Goal: Task Accomplishment & Management: Manage account settings

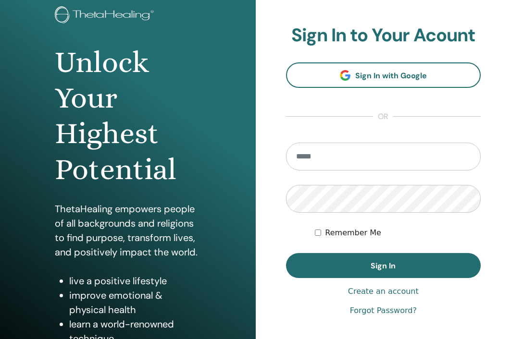
scroll to position [67, 0]
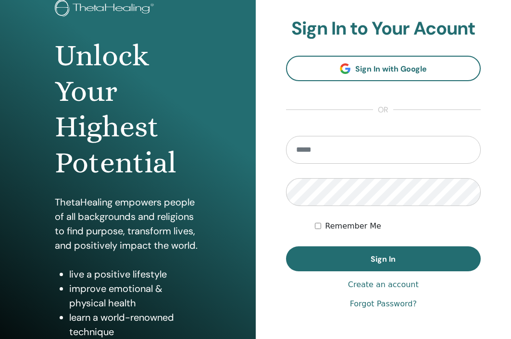
click at [403, 285] on link "Create an account" at bounding box center [383, 285] width 71 height 12
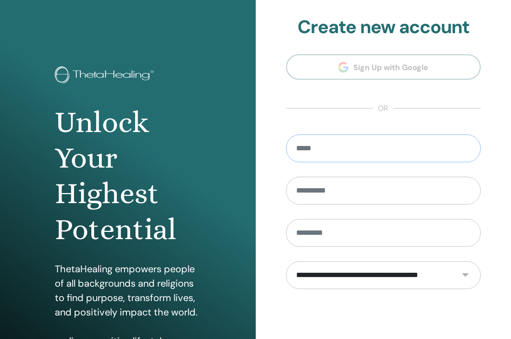
click at [357, 157] on input "email" at bounding box center [383, 149] width 195 height 28
type input "**********"
click at [351, 194] on input "text" at bounding box center [383, 191] width 195 height 28
type input "*****"
click at [368, 245] on input "text" at bounding box center [383, 233] width 195 height 28
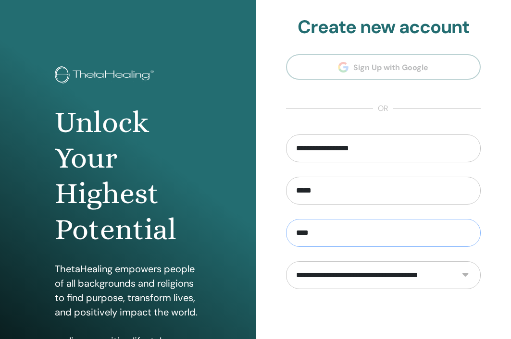
type input "****"
click at [380, 272] on select "**********" at bounding box center [383, 275] width 195 height 28
select select "***"
click at [286, 261] on select "**********" at bounding box center [383, 275] width 195 height 28
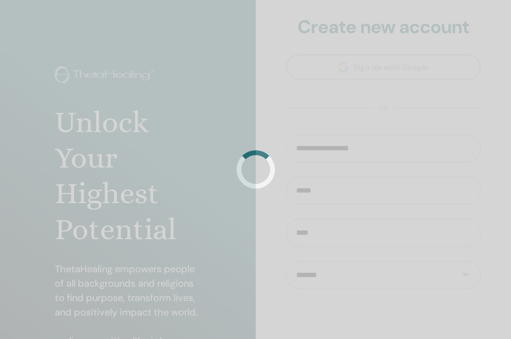
scroll to position [56, 0]
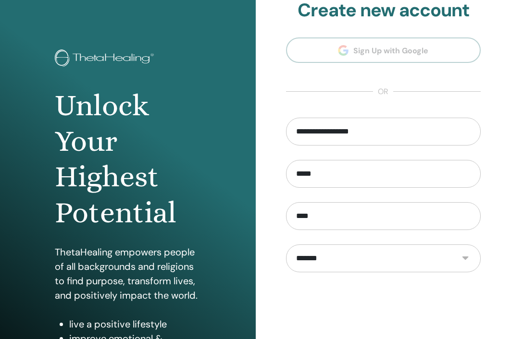
scroll to position [106, 0]
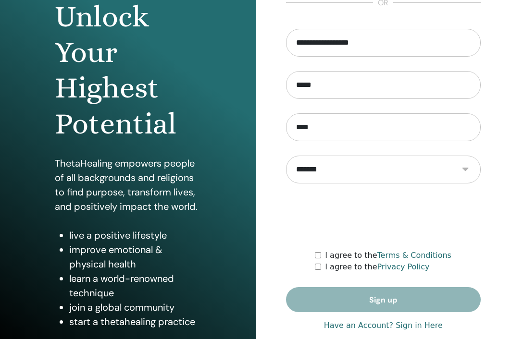
click at [319, 262] on div "I agree to the Privacy Policy" at bounding box center [398, 267] width 166 height 12
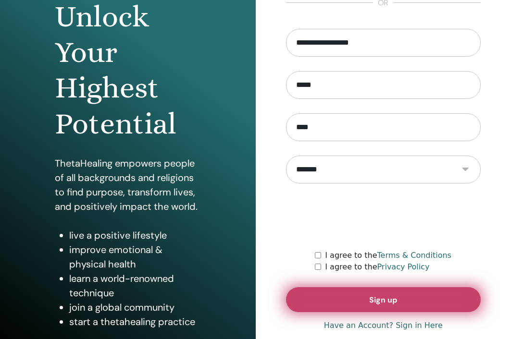
click at [381, 303] on span "Sign up" at bounding box center [383, 300] width 28 height 10
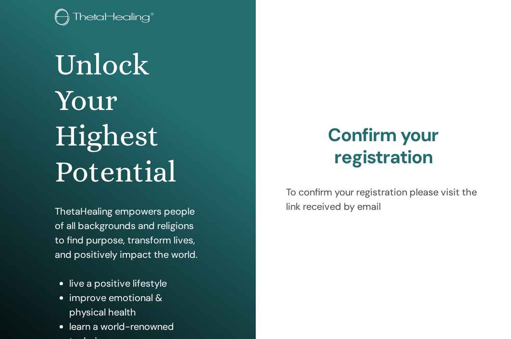
scroll to position [106, 0]
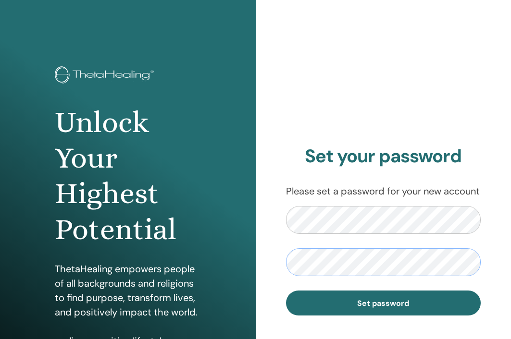
click at [286, 291] on button "Set password" at bounding box center [383, 303] width 195 height 25
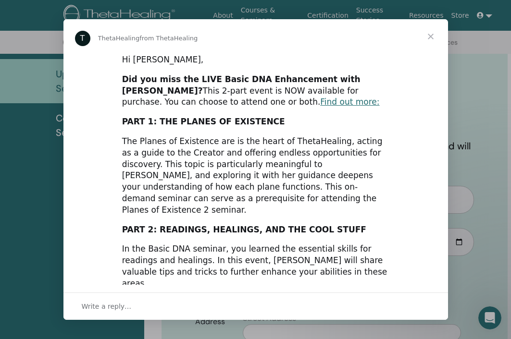
click at [430, 38] on span "Close" at bounding box center [430, 36] width 35 height 35
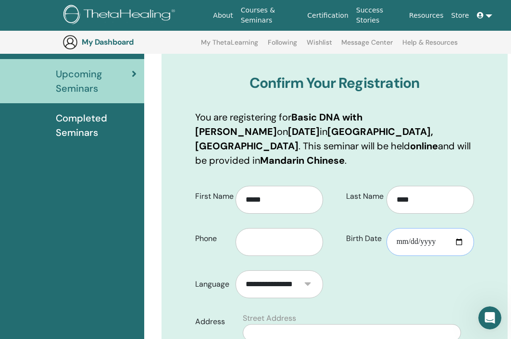
click at [452, 231] on input "Birth Date" at bounding box center [429, 242] width 87 height 28
click at [461, 228] on input "Birth Date" at bounding box center [429, 242] width 87 height 28
type input "**********"
click at [280, 228] on input "text" at bounding box center [278, 242] width 87 height 28
click at [271, 270] on select "**********" at bounding box center [278, 284] width 87 height 28
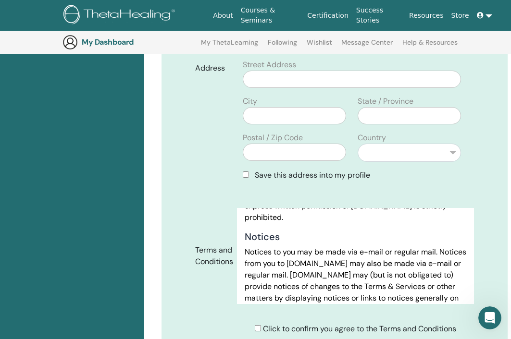
scroll to position [6336, 0]
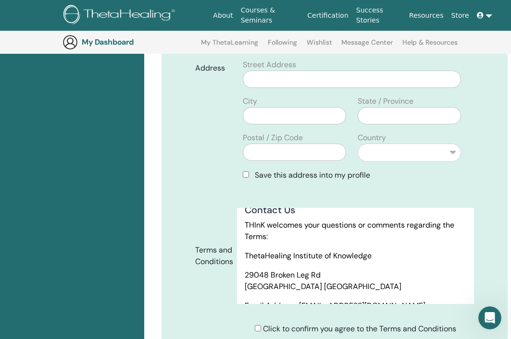
click at [282, 324] on span "Click to confirm you agree to the Terms and Conditions" at bounding box center [359, 329] width 193 height 10
click at [255, 323] on div "Click to confirm you agree to the Terms and Conditions" at bounding box center [355, 329] width 201 height 12
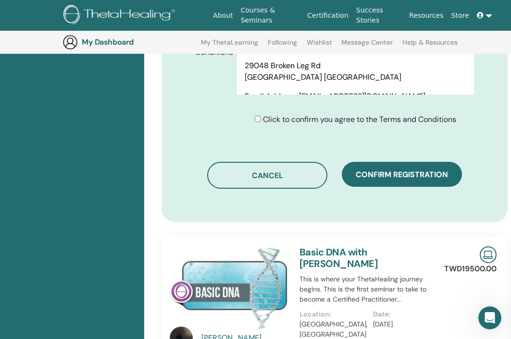
scroll to position [610, 0]
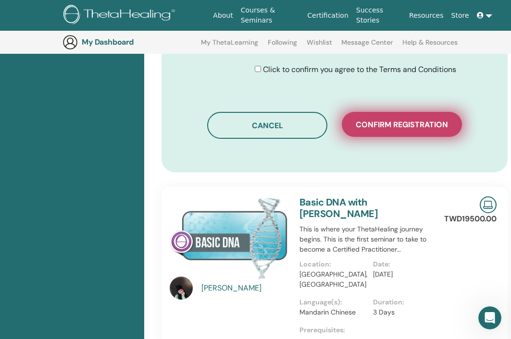
click at [417, 117] on button "Confirm registration" at bounding box center [402, 124] width 120 height 25
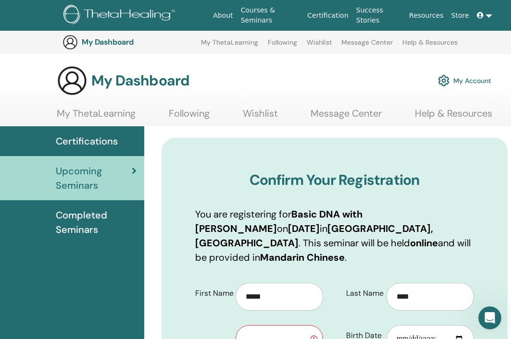
scroll to position [105, 0]
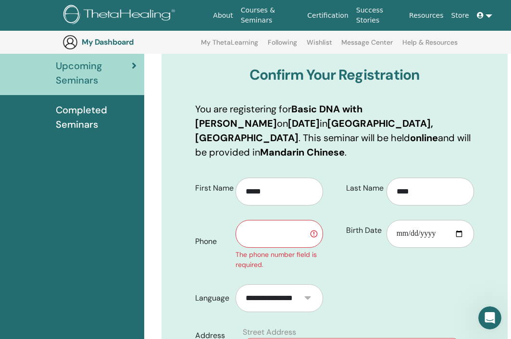
click at [280, 220] on input "text" at bounding box center [278, 234] width 87 height 28
type input "**********"
click at [227, 247] on div "**********" at bounding box center [259, 241] width 142 height 57
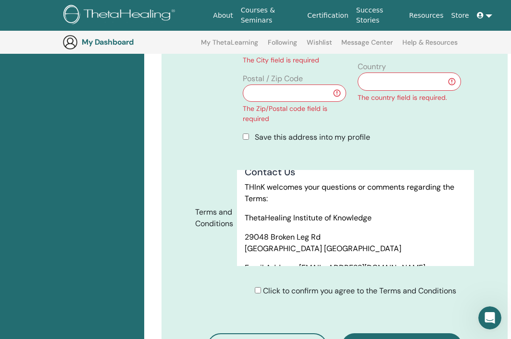
scroll to position [515, 0]
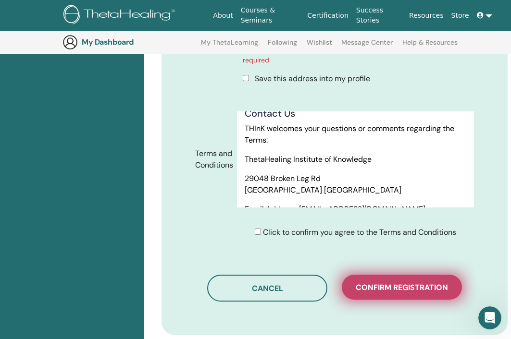
click at [392, 282] on span "Confirm registration" at bounding box center [401, 287] width 92 height 10
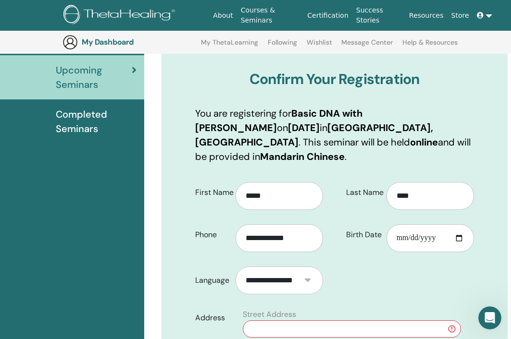
scroll to position [171, 0]
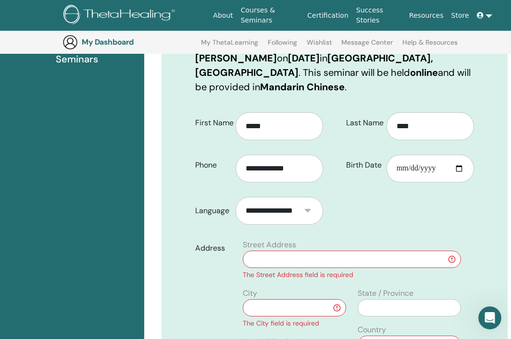
click at [290, 251] on input "text" at bounding box center [352, 259] width 218 height 17
type input "*"
type input "**********"
click at [281, 299] on input "text" at bounding box center [294, 307] width 103 height 17
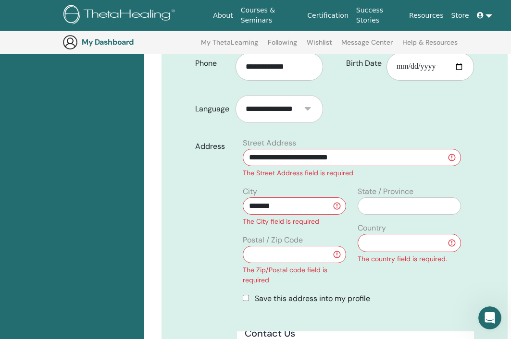
type input "*******"
click at [325, 246] on input "text" at bounding box center [294, 254] width 103 height 17
type input "*******"
click at [415, 234] on select "**********" at bounding box center [408, 243] width 103 height 18
select select "**"
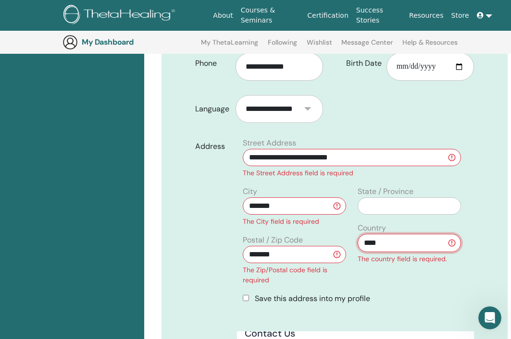
click at [357, 234] on select "**********" at bounding box center [408, 243] width 103 height 18
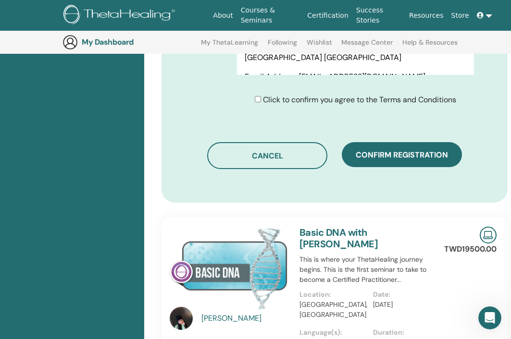
scroll to position [650, 0]
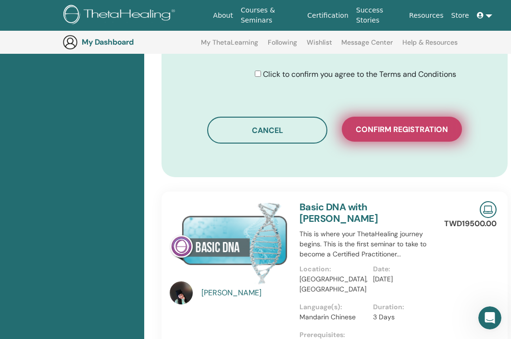
click at [417, 121] on button "Confirm registration" at bounding box center [402, 129] width 120 height 25
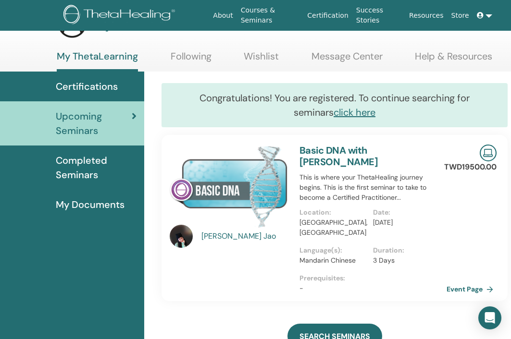
scroll to position [50, 0]
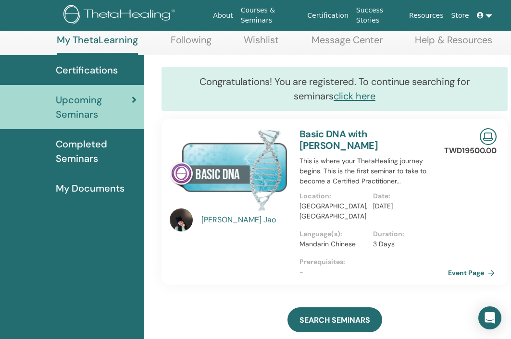
click at [463, 266] on link "Event Page" at bounding box center [473, 273] width 50 height 14
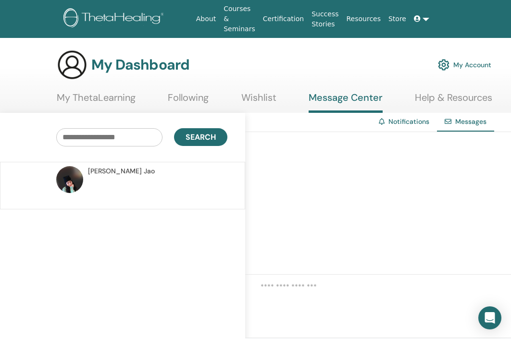
click at [479, 56] on link "My Account" at bounding box center [464, 64] width 53 height 21
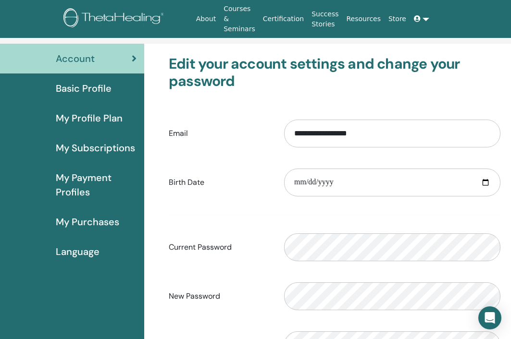
scroll to position [56, 0]
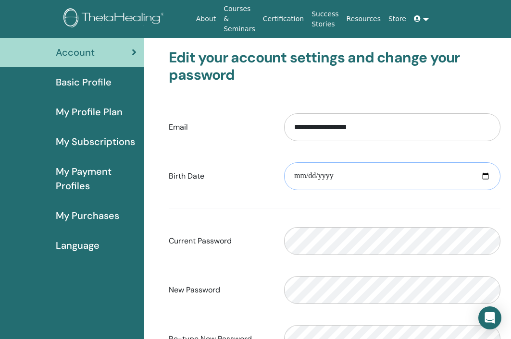
click at [485, 170] on input "date" at bounding box center [392, 176] width 216 height 28
type input "**********"
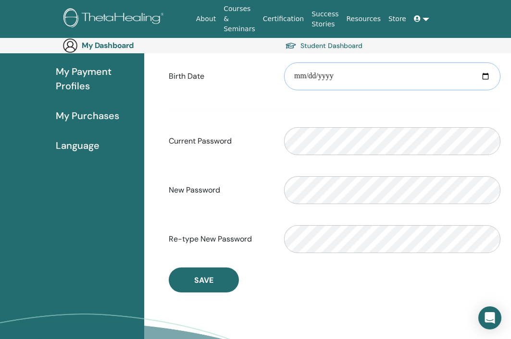
scroll to position [172, 0]
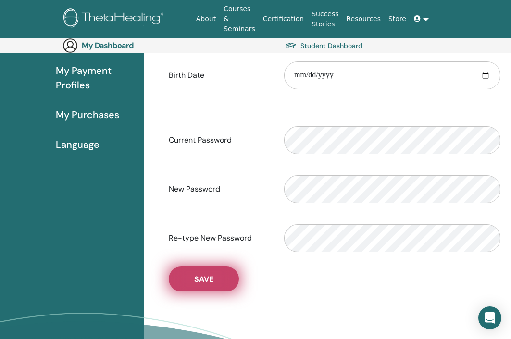
click at [226, 267] on button "Save" at bounding box center [204, 279] width 70 height 25
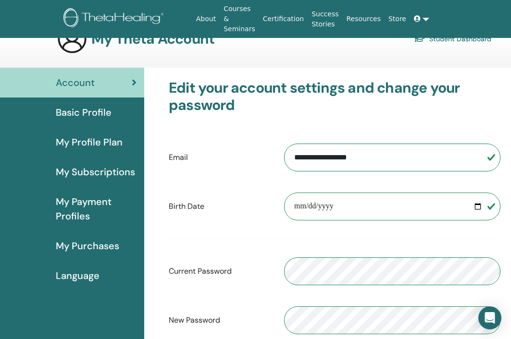
scroll to position [0, 0]
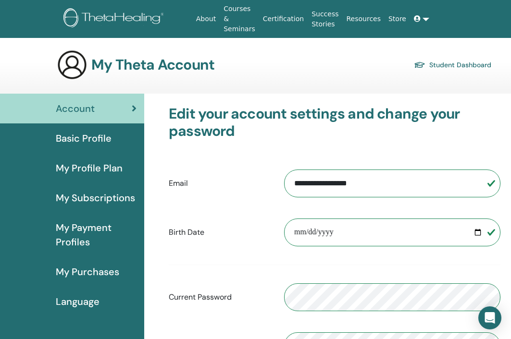
click at [87, 131] on span "Basic Profile" at bounding box center [84, 138] width 56 height 14
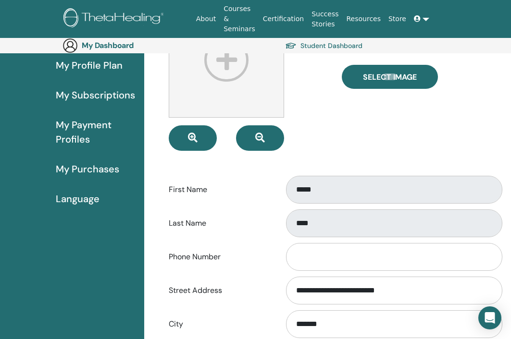
scroll to position [81, 0]
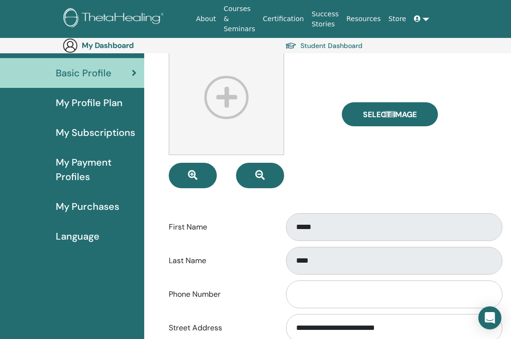
click at [215, 100] on img at bounding box center [226, 97] width 115 height 115
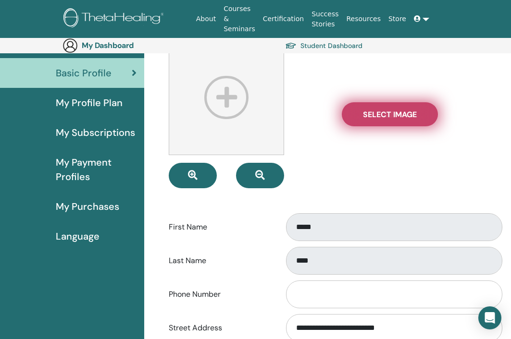
click at [352, 104] on label "Select Image" at bounding box center [390, 114] width 96 height 24
click at [383, 111] on input "Select Image" at bounding box center [389, 114] width 12 height 7
type input "**********"
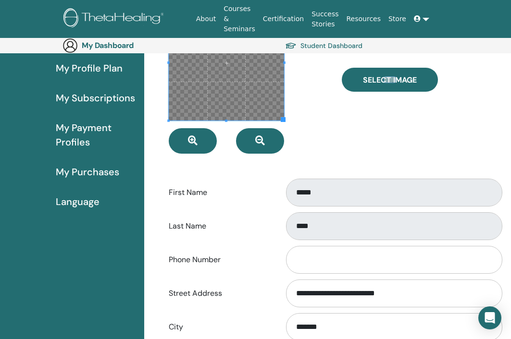
scroll to position [353, 0]
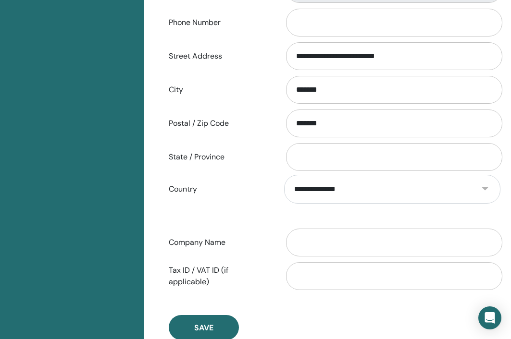
drag, startPoint x: 210, startPoint y: 311, endPoint x: 150, endPoint y: 216, distance: 112.5
click at [210, 315] on button "Save" at bounding box center [204, 327] width 70 height 25
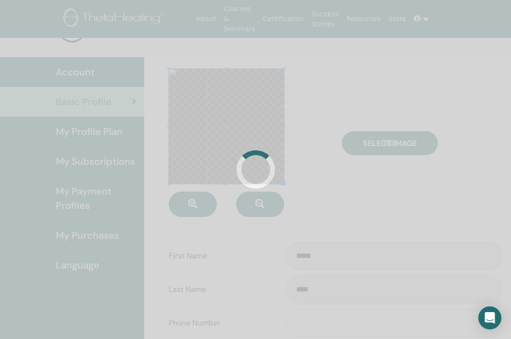
scroll to position [30, 0]
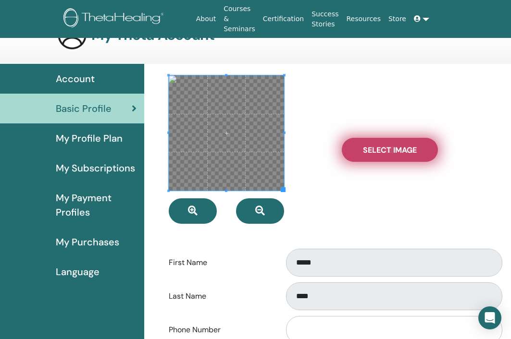
click at [401, 146] on span "Select Image" at bounding box center [390, 150] width 54 height 10
click at [396, 147] on input "Select Image" at bounding box center [389, 150] width 12 height 7
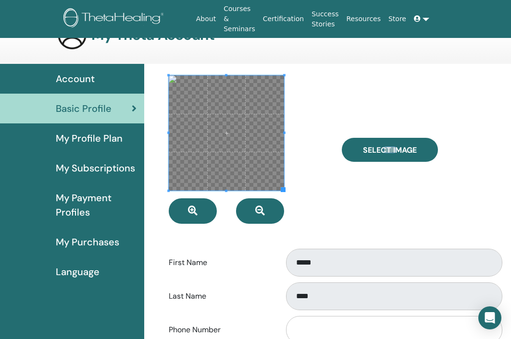
type input "**********"
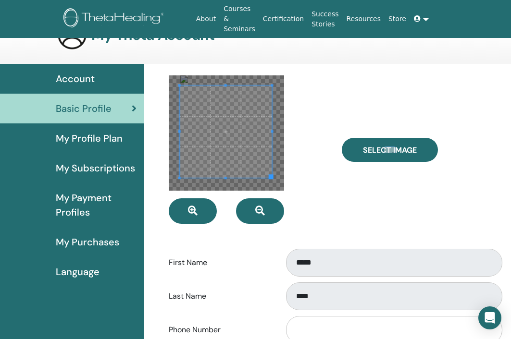
click at [248, 153] on span at bounding box center [226, 132] width 92 height 92
click at [329, 177] on div at bounding box center [247, 149] width 173 height 148
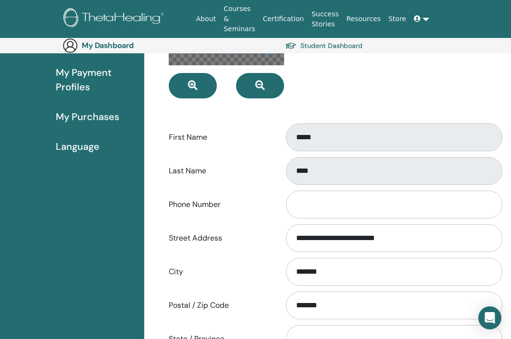
scroll to position [368, 0]
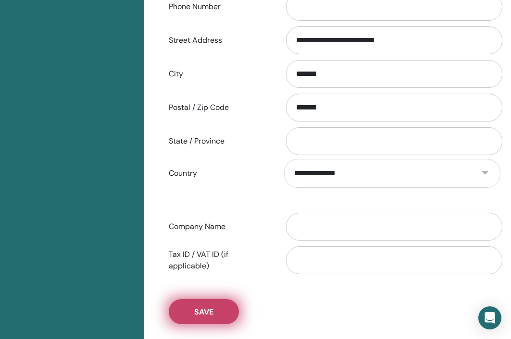
click at [200, 307] on span "Save" at bounding box center [203, 312] width 19 height 10
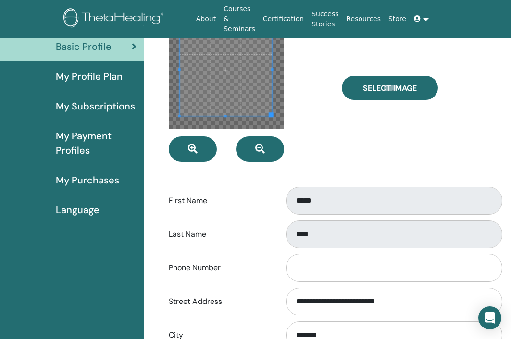
scroll to position [0, 0]
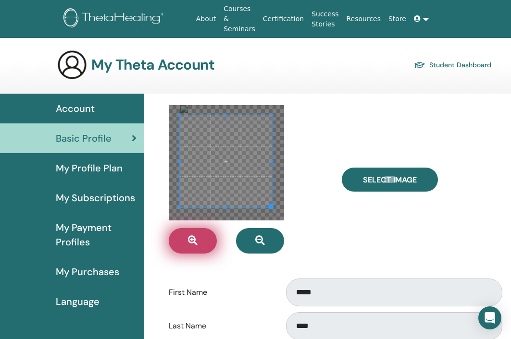
click at [193, 240] on button "button" at bounding box center [193, 240] width 48 height 25
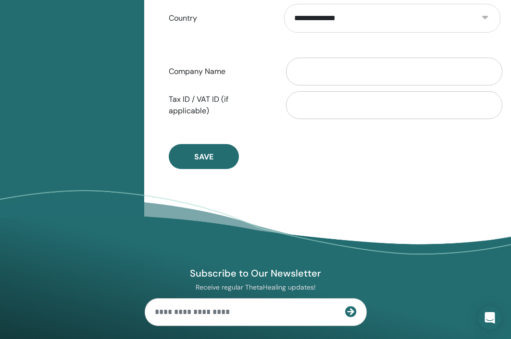
scroll to position [634, 0]
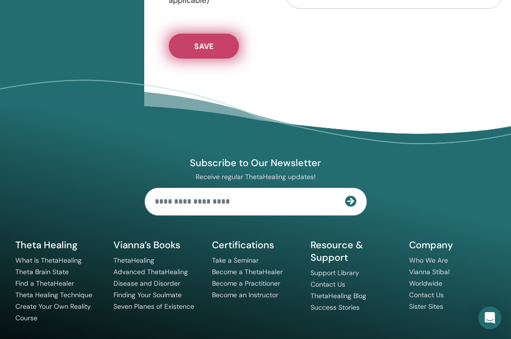
click at [211, 49] on button "Save" at bounding box center [204, 46] width 70 height 25
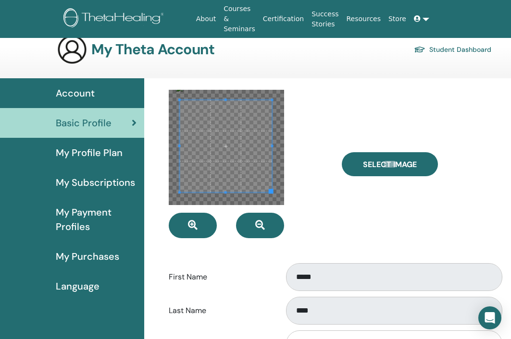
scroll to position [0, 0]
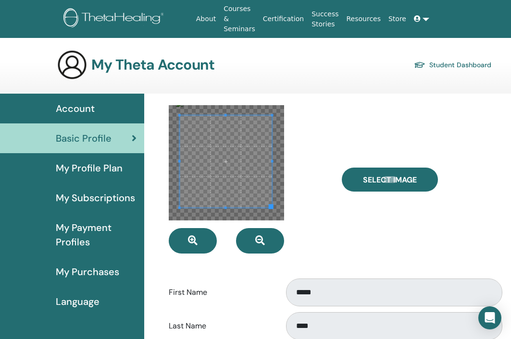
click at [98, 163] on span "My Profile Plan" at bounding box center [89, 168] width 67 height 14
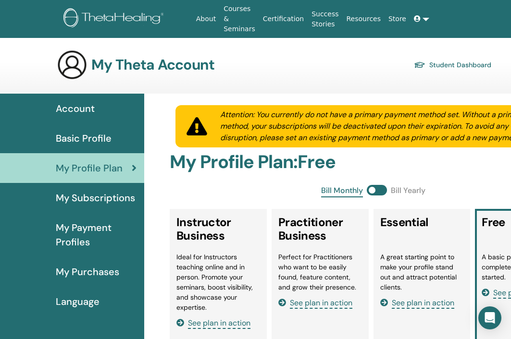
click at [105, 223] on span "My Payment Profiles" at bounding box center [96, 235] width 81 height 29
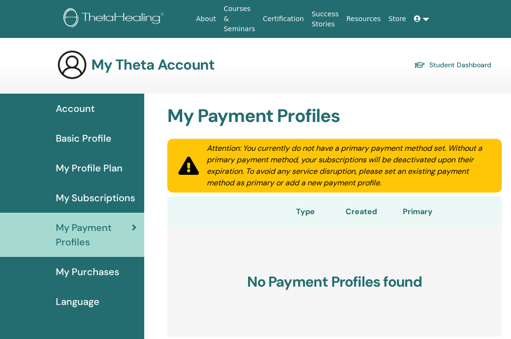
click at [81, 294] on span "Language" at bounding box center [78, 301] width 44 height 14
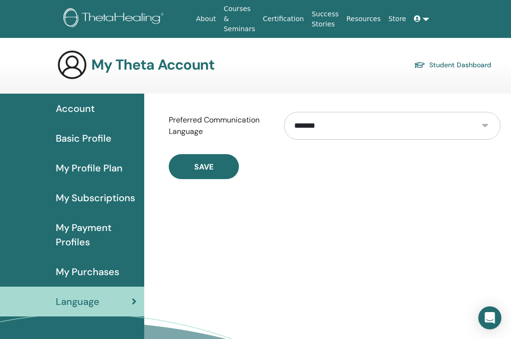
click at [97, 101] on div "Account" at bounding box center [72, 108] width 129 height 14
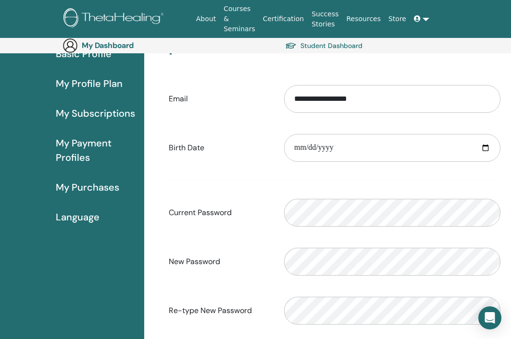
scroll to position [103, 0]
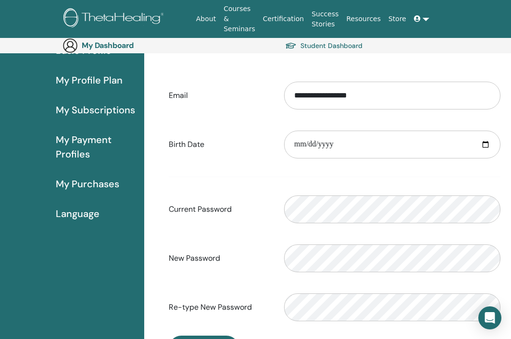
click at [96, 73] on span "My Profile Plan" at bounding box center [89, 80] width 67 height 14
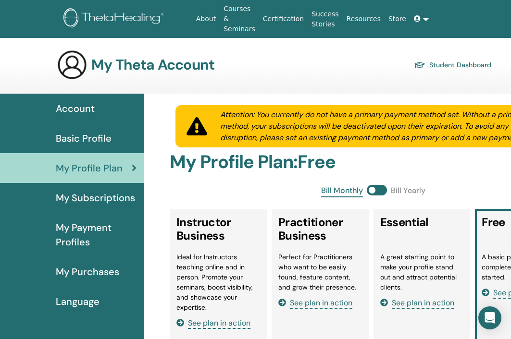
click at [91, 140] on link "Basic Profile" at bounding box center [72, 138] width 144 height 30
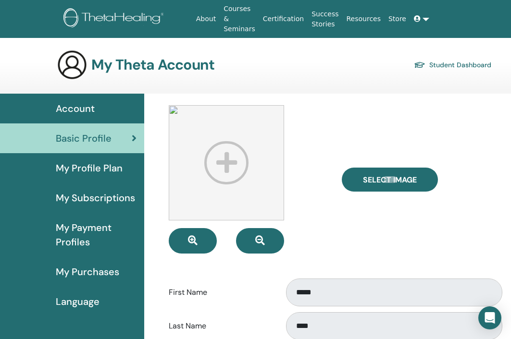
click at [173, 105] on img at bounding box center [226, 162] width 115 height 115
click at [228, 174] on img at bounding box center [226, 162] width 115 height 115
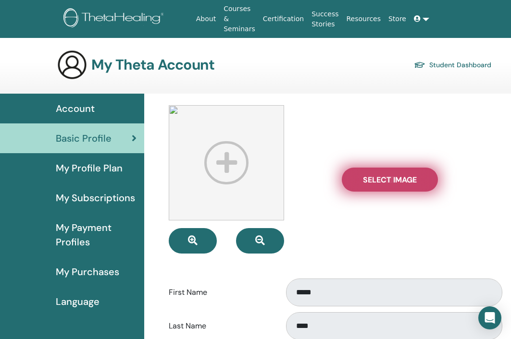
click at [369, 168] on label "Select Image" at bounding box center [390, 180] width 96 height 24
click at [383, 176] on input "Select Image" at bounding box center [389, 179] width 12 height 7
type input "**********"
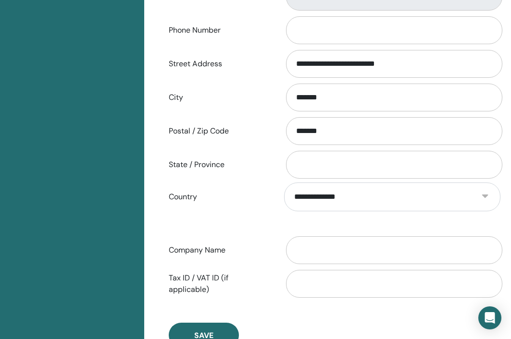
scroll to position [406, 0]
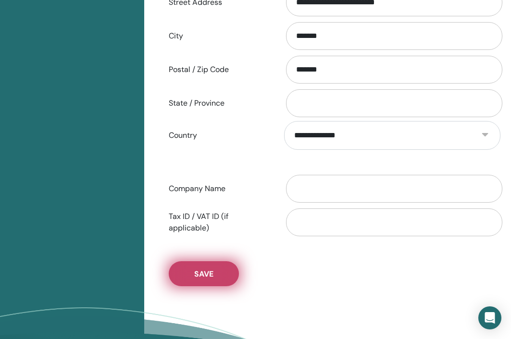
click at [217, 270] on button "Save" at bounding box center [204, 273] width 70 height 25
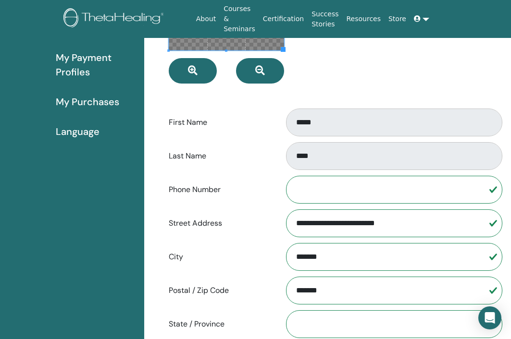
scroll to position [0, 0]
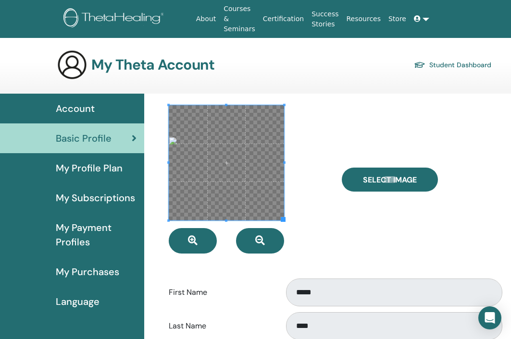
click at [96, 110] on link "Account" at bounding box center [72, 109] width 144 height 30
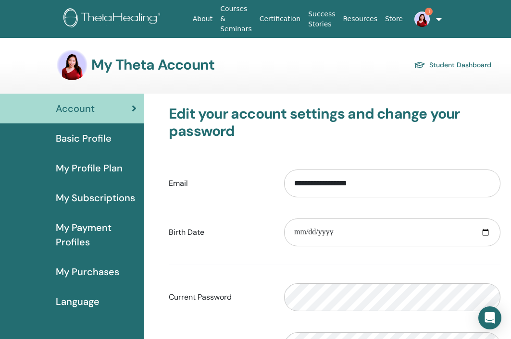
click at [96, 142] on link "Basic Profile" at bounding box center [72, 138] width 144 height 30
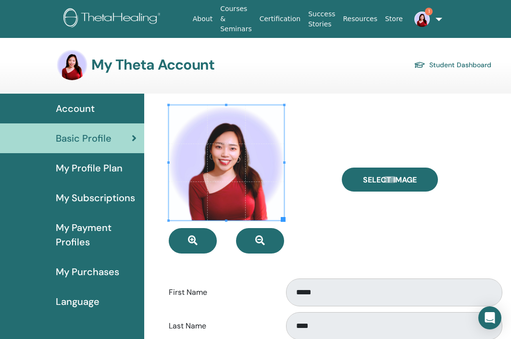
click at [415, 16] on img at bounding box center [421, 19] width 15 height 15
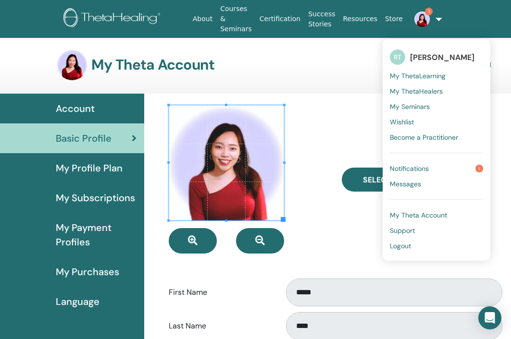
click at [430, 161] on link "Notifications 1" at bounding box center [436, 168] width 93 height 15
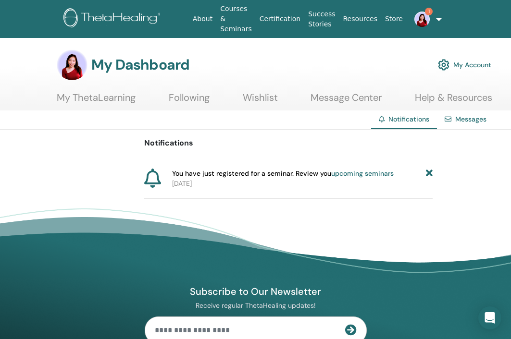
click at [351, 169] on link "upcoming seminars" at bounding box center [362, 173] width 62 height 9
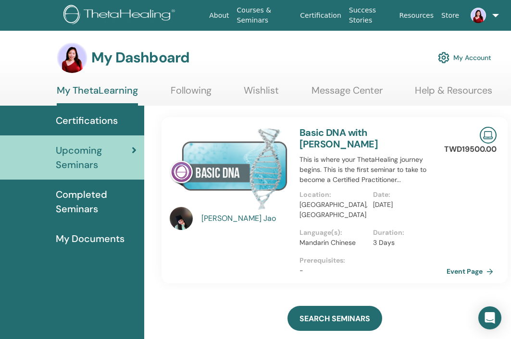
click at [190, 87] on link "Following" at bounding box center [191, 94] width 41 height 19
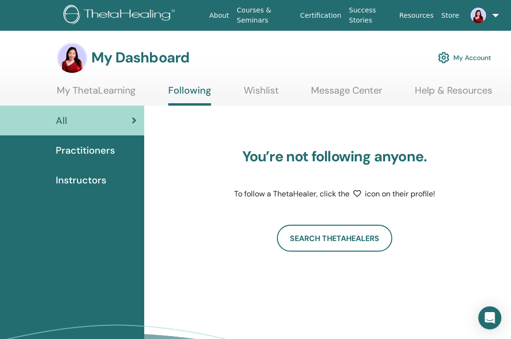
click at [101, 146] on span "Practitioners" at bounding box center [85, 150] width 59 height 14
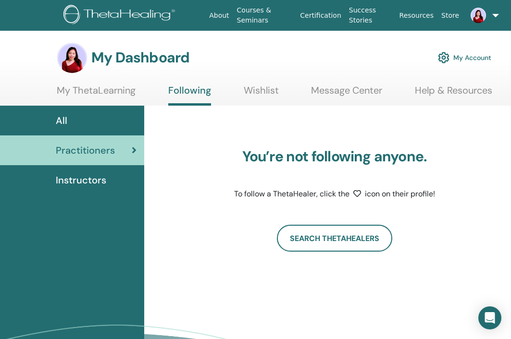
click at [122, 95] on link "My ThetaLearning" at bounding box center [96, 94] width 79 height 19
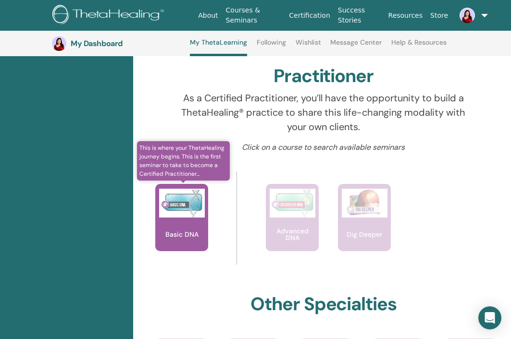
scroll to position [0, 11]
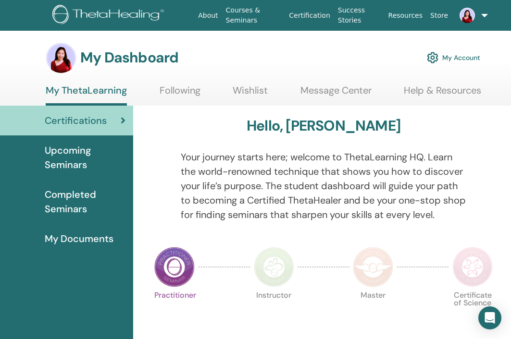
click at [301, 24] on link "Certification" at bounding box center [309, 16] width 49 height 18
